Goal: Information Seeking & Learning: Learn about a topic

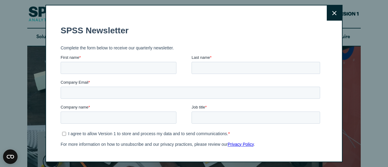
click at [333, 11] on button "Close" at bounding box center [334, 12] width 15 height 15
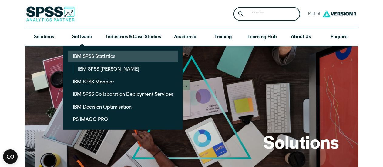
click at [90, 51] on link "IBM SPSS Statistics" at bounding box center [123, 56] width 110 height 11
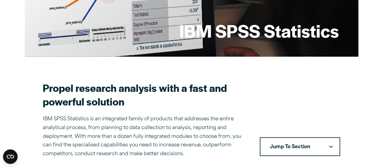
scroll to position [115, 0]
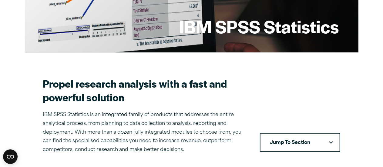
click at [288, 140] on button "Jump To Section" at bounding box center [300, 142] width 80 height 19
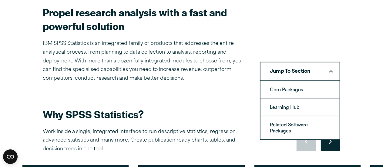
scroll to position [202, 0]
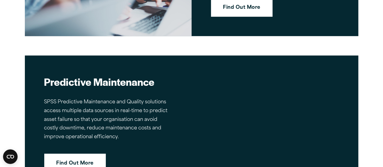
scroll to position [919, 0]
